Goal: Subscribe to service/newsletter

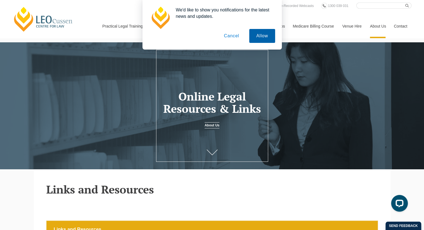
click at [257, 38] on button "Allow" at bounding box center [262, 36] width 26 height 14
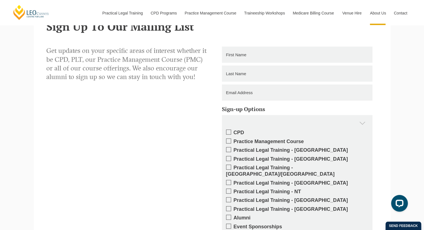
scroll to position [642, 0]
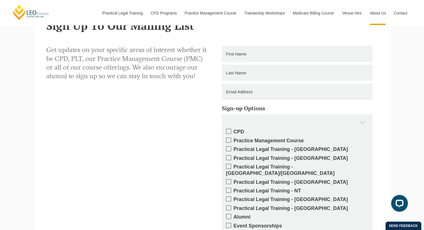
click at [238, 52] on input "text" at bounding box center [297, 54] width 151 height 16
type input "[PERSON_NAME]"
click at [255, 74] on input "text" at bounding box center [297, 73] width 151 height 16
type input "Halangode"
click at [256, 94] on input "email" at bounding box center [297, 92] width 151 height 16
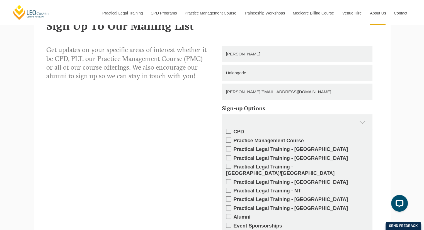
type input "[PERSON_NAME][EMAIL_ADDRESS][DOMAIN_NAME]"
click at [381, 112] on div "Sign-up Options CPD Practice Management Course Practical Legal Training - [GEOG…" at bounding box center [297, 170] width 170 height 135
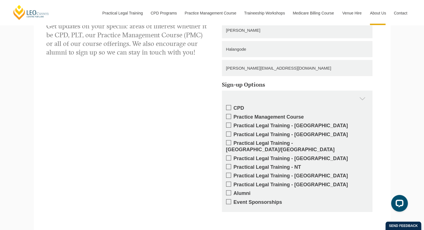
scroll to position [697, 0]
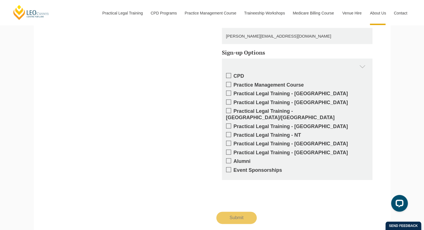
click at [229, 76] on span at bounding box center [228, 75] width 5 height 5
click at [234, 74] on input "CPD" at bounding box center [234, 74] width 0 height 0
click at [365, 68] on div "CPD" at bounding box center [297, 67] width 151 height 16
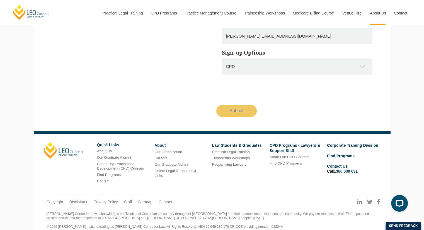
click at [363, 67] on div "CPD" at bounding box center [297, 67] width 151 height 16
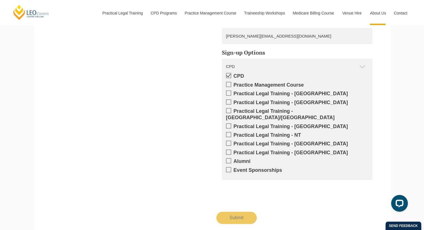
click at [231, 95] on label "Practical Legal Training - [GEOGRAPHIC_DATA]" at bounding box center [297, 94] width 142 height 6
click at [234, 92] on input "Practical Legal Training - [GEOGRAPHIC_DATA]" at bounding box center [234, 92] width 0 height 0
click at [229, 95] on span at bounding box center [228, 93] width 5 height 5
click at [234, 92] on input "Practical Legal Training - [GEOGRAPHIC_DATA]" at bounding box center [234, 92] width 0 height 0
click at [229, 158] on span at bounding box center [228, 160] width 5 height 5
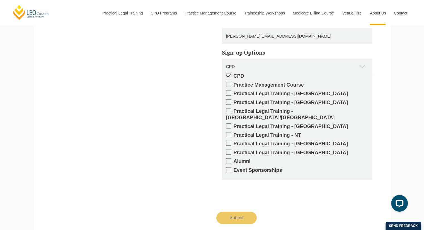
click at [234, 160] on input "Alumni" at bounding box center [234, 160] width 0 height 0
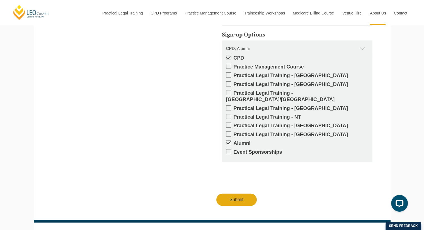
scroll to position [725, 0]
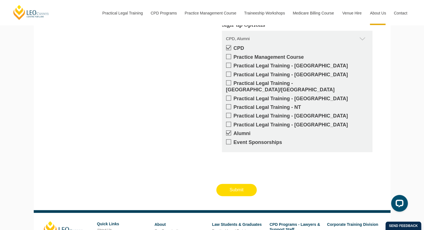
click at [239, 186] on input "Submit" at bounding box center [236, 190] width 41 height 12
type input "Submitting"
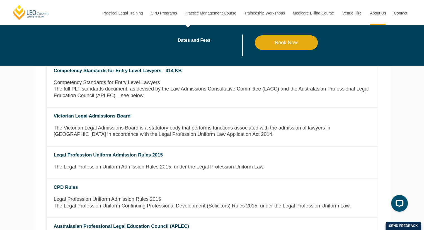
scroll to position [202, 0]
